Goal: Task Accomplishment & Management: Complete application form

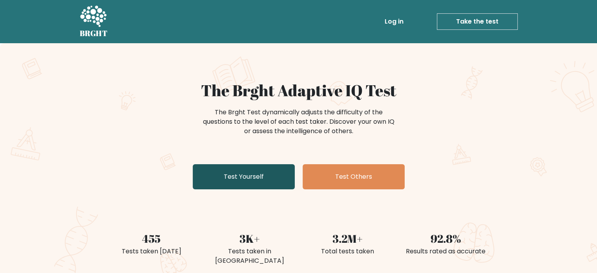
click at [290, 171] on link "Test Yourself" at bounding box center [244, 176] width 102 height 25
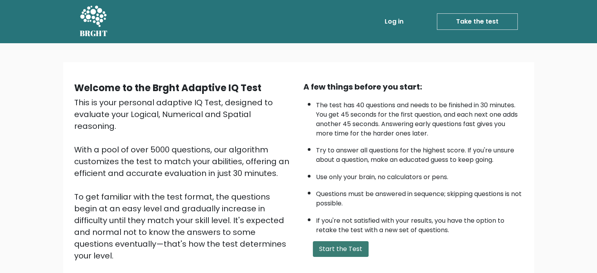
click at [364, 241] on button "Start the Test" at bounding box center [341, 249] width 56 height 16
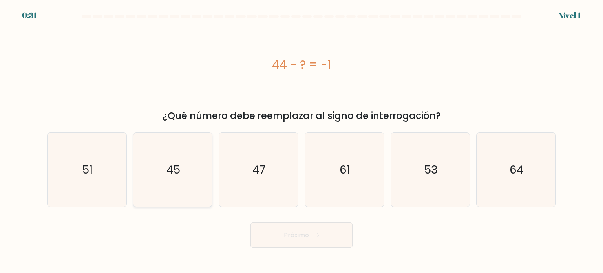
click at [174, 187] on icon "45" at bounding box center [173, 170] width 74 height 74
click at [302, 141] on input "b. 45" at bounding box center [302, 139] width 0 height 4
radio input "true"
click at [273, 235] on button "Próximo" at bounding box center [302, 235] width 102 height 26
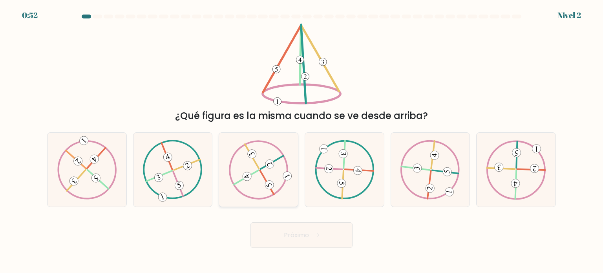
click at [280, 185] on icon at bounding box center [259, 169] width 60 height 59
click at [302, 141] on input "do." at bounding box center [302, 139] width 0 height 4
radio input "true"
click at [297, 229] on button "Próximo" at bounding box center [302, 235] width 102 height 26
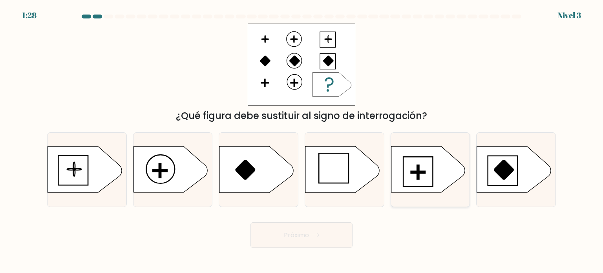
click at [394, 166] on icon at bounding box center [428, 170] width 74 height 46
click at [302, 141] on input "y." at bounding box center [302, 139] width 0 height 4
radio input "true"
click at [289, 236] on font "Próximo" at bounding box center [296, 235] width 25 height 9
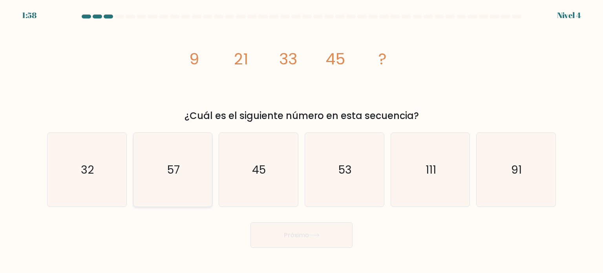
click at [180, 157] on icon "57" at bounding box center [173, 170] width 74 height 74
click at [302, 141] on input "b. 57" at bounding box center [302, 139] width 0 height 4
radio input "true"
click at [281, 227] on button "Próximo" at bounding box center [302, 235] width 102 height 26
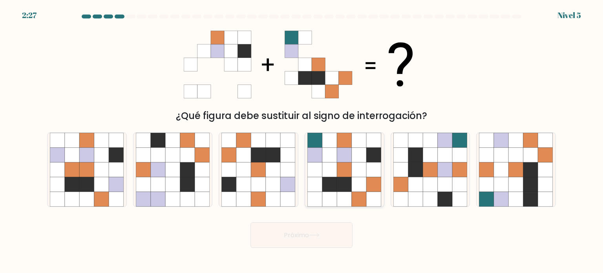
click at [351, 150] on icon at bounding box center [344, 154] width 15 height 15
click at [302, 141] on input "d." at bounding box center [302, 139] width 0 height 4
radio input "true"
click at [338, 237] on button "Próximo" at bounding box center [302, 235] width 102 height 26
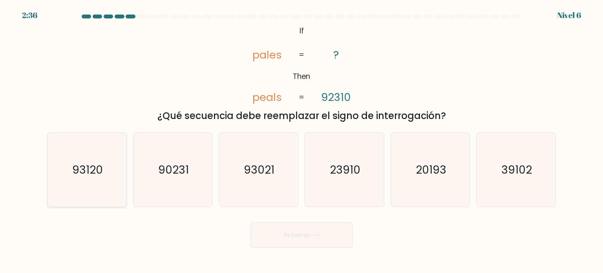
click at [117, 154] on icon "93120" at bounding box center [87, 170] width 74 height 74
click at [302, 141] on input "a. 93120" at bounding box center [302, 139] width 0 height 4
radio input "true"
click at [335, 238] on button "Próximo" at bounding box center [302, 235] width 102 height 26
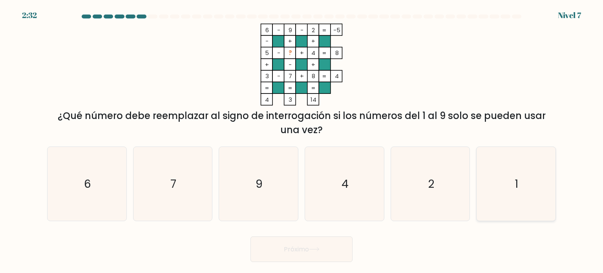
click at [514, 182] on icon "1" at bounding box center [516, 184] width 74 height 74
click at [302, 141] on input "F. 1" at bounding box center [302, 139] width 0 height 4
radio input "true"
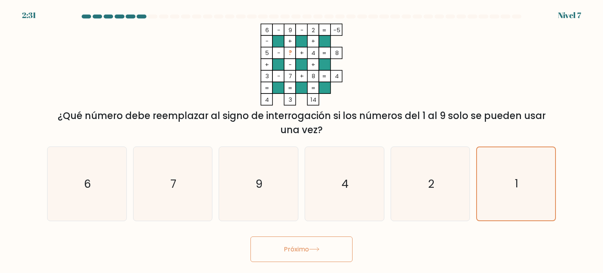
click at [272, 256] on button "Próximo" at bounding box center [302, 249] width 102 height 26
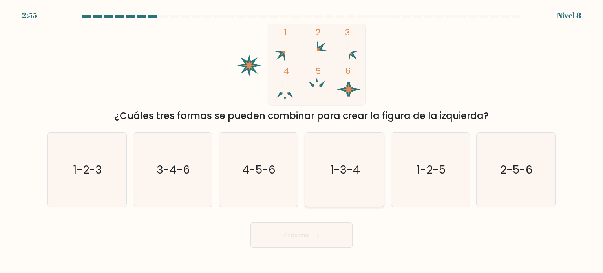
click at [328, 151] on icon "1-3-4" at bounding box center [345, 170] width 74 height 74
click at [302, 141] on input "d. 1-3-4" at bounding box center [302, 139] width 0 height 4
radio input "true"
click at [288, 184] on icon "4-5-6" at bounding box center [259, 170] width 74 height 74
click at [302, 141] on input "do. 4-5-6" at bounding box center [302, 139] width 0 height 4
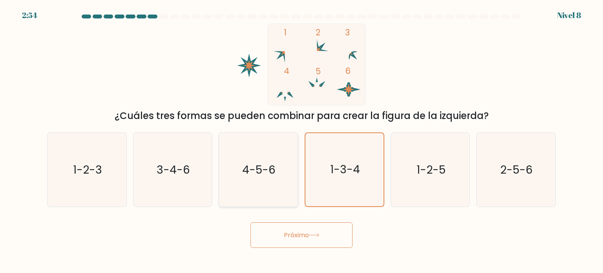
radio input "true"
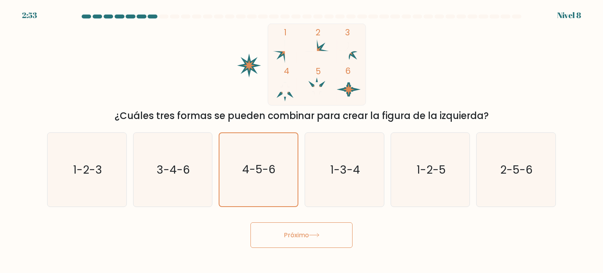
click at [298, 231] on font "Próximo" at bounding box center [296, 235] width 25 height 9
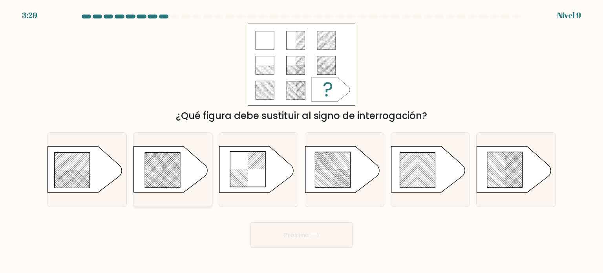
click at [201, 181] on rect at bounding box center [181, 162] width 311 height 302
click at [302, 141] on input "b." at bounding box center [302, 139] width 0 height 4
radio input "true"
click at [299, 233] on font "Próximo" at bounding box center [296, 235] width 25 height 9
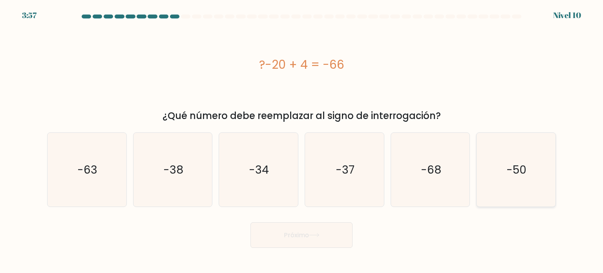
click at [513, 167] on text "-50" at bounding box center [517, 169] width 20 height 16
click at [302, 141] on input "F. -50" at bounding box center [302, 139] width 0 height 4
radio input "true"
click at [291, 237] on font "Próximo" at bounding box center [296, 235] width 25 height 9
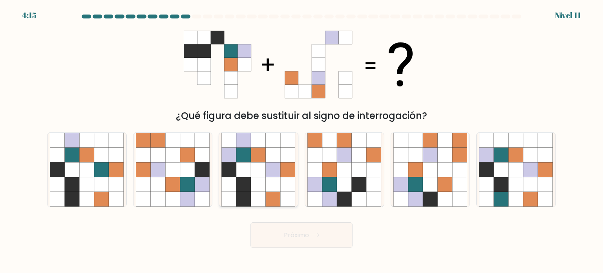
click at [240, 188] on icon at bounding box center [243, 184] width 15 height 15
click at [302, 141] on input "do." at bounding box center [302, 139] width 0 height 4
radio input "true"
click at [262, 234] on button "Próximo" at bounding box center [302, 235] width 102 height 26
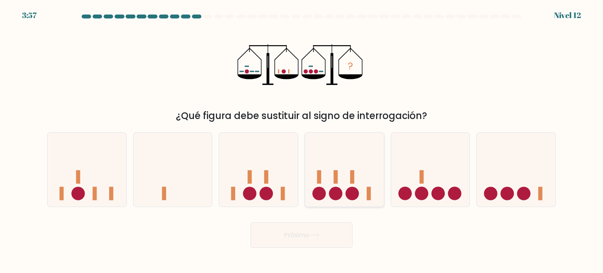
drag, startPoint x: 345, startPoint y: 173, endPoint x: 324, endPoint y: 194, distance: 29.2
click at [324, 194] on circle at bounding box center [319, 193] width 13 height 13
click at [302, 141] on input "d." at bounding box center [302, 139] width 0 height 4
radio input "true"
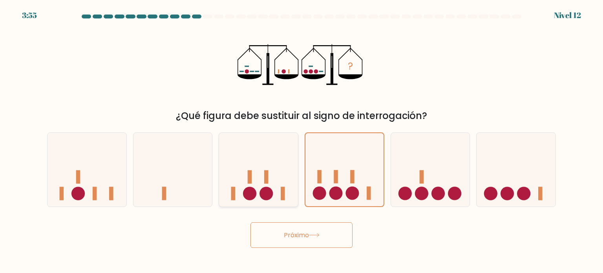
click at [290, 191] on icon at bounding box center [258, 169] width 79 height 65
click at [302, 141] on input "do." at bounding box center [302, 139] width 0 height 4
radio input "true"
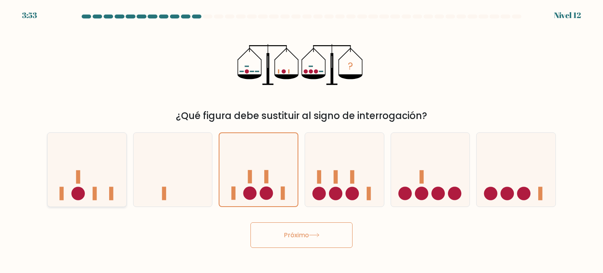
click at [90, 173] on icon at bounding box center [87, 169] width 79 height 65
click at [302, 141] on input "a." at bounding box center [302, 139] width 0 height 4
radio input "true"
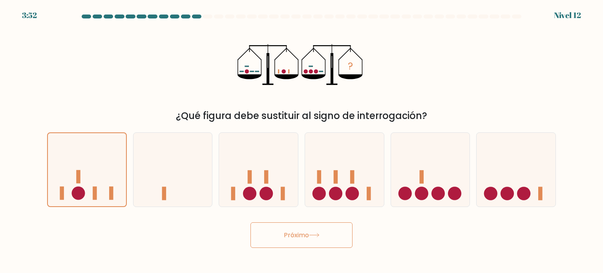
click at [275, 234] on button "Próximo" at bounding box center [302, 235] width 102 height 26
